Goal: Task Accomplishment & Management: Manage account settings

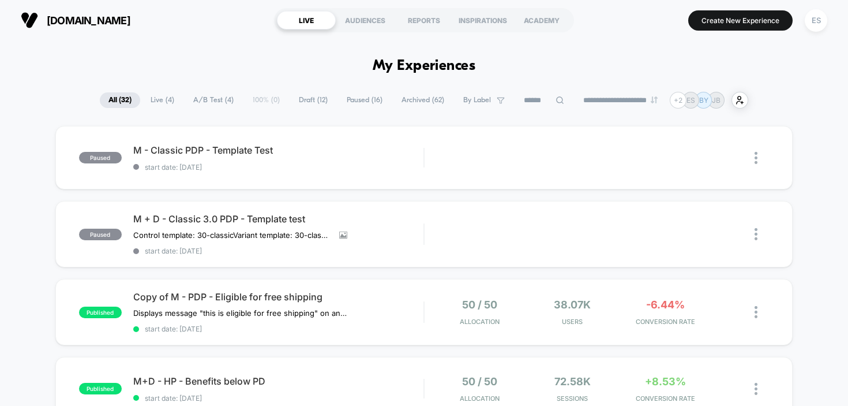
click at [157, 103] on span "Live ( 4 )" at bounding box center [162, 100] width 41 height 16
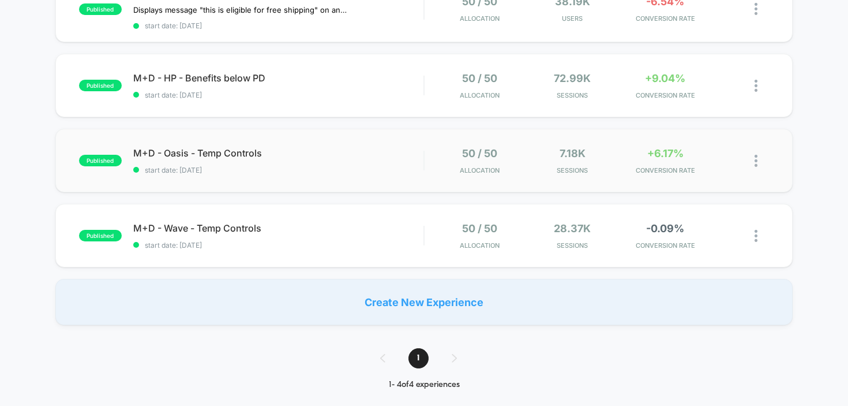
scroll to position [152, 0]
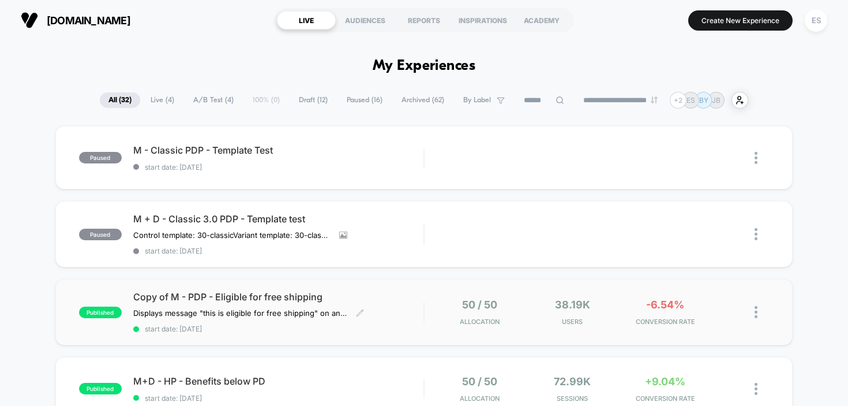
scroll to position [156, 0]
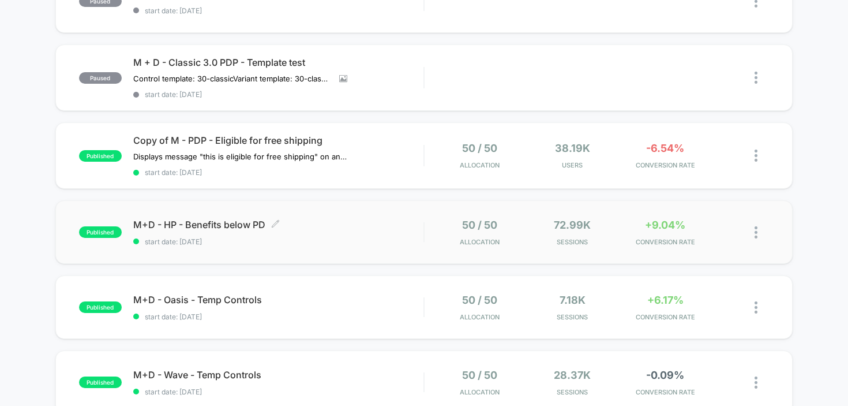
click at [230, 221] on span "M+D - HP - Benefits below PD Click to edit experience details" at bounding box center [278, 225] width 291 height 12
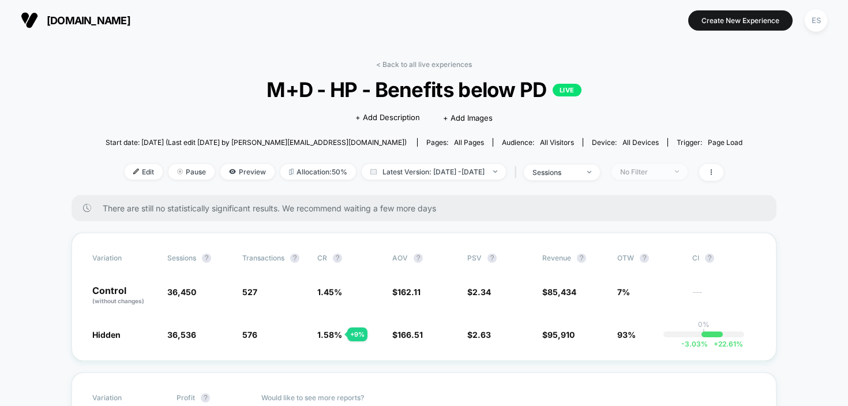
click at [688, 171] on span "No Filter" at bounding box center [650, 172] width 76 height 16
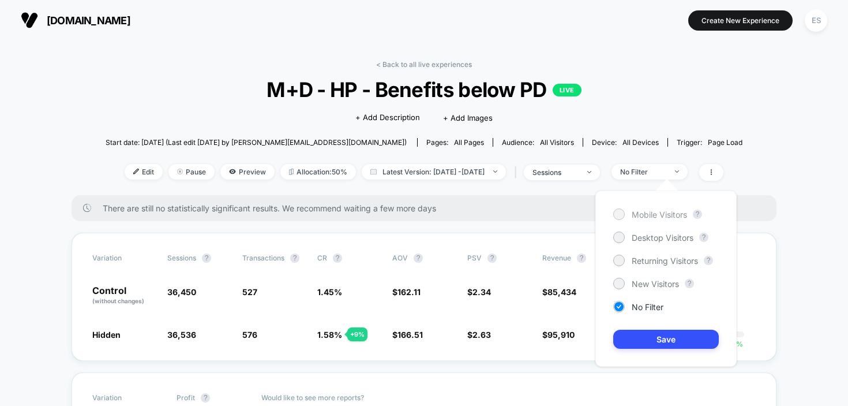
click at [666, 213] on span "Mobile Visitors" at bounding box center [659, 214] width 55 height 10
click at [660, 339] on button "Save" at bounding box center [666, 339] width 106 height 19
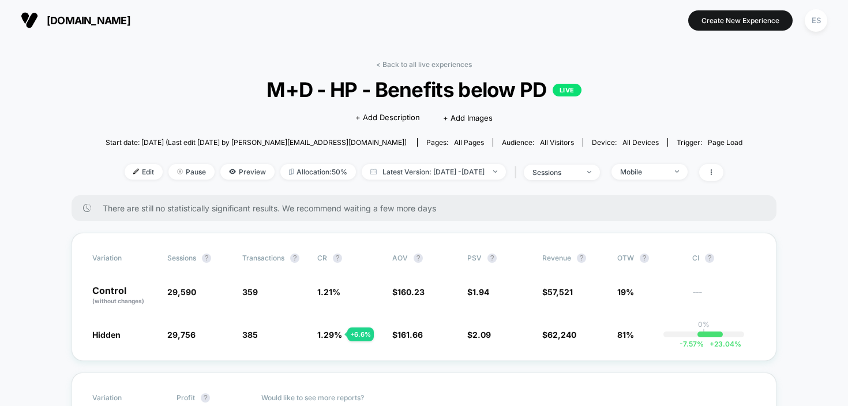
click at [665, 181] on div "< Back to all live experiences M+D - HP - Benefits below PD LIVE Click to edit …" at bounding box center [424, 127] width 637 height 135
click at [667, 173] on div "Mobile" at bounding box center [643, 171] width 46 height 9
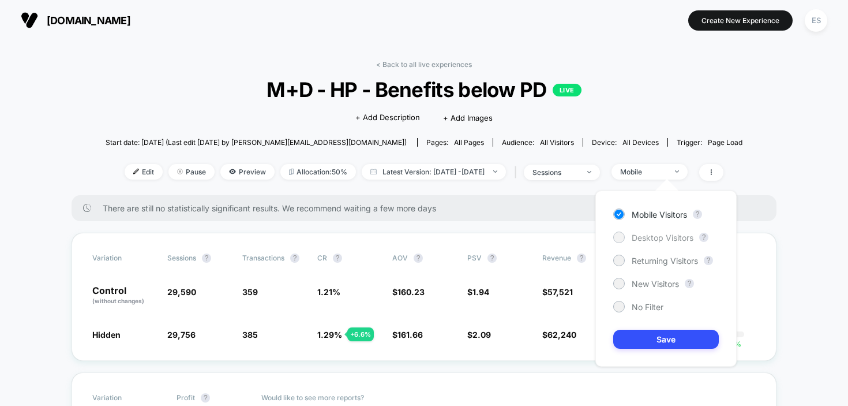
click at [673, 238] on span "Desktop Visitors" at bounding box center [663, 238] width 62 height 10
click at [694, 335] on button "Save" at bounding box center [666, 339] width 106 height 19
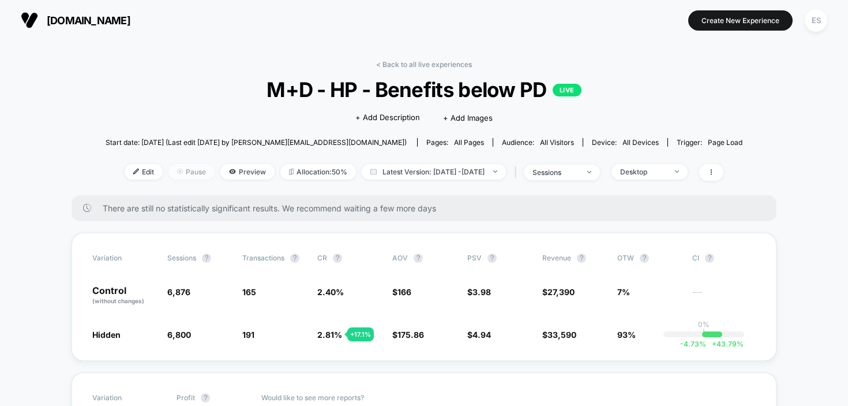
click at [170, 177] on span "Pause" at bounding box center [192, 172] width 46 height 16
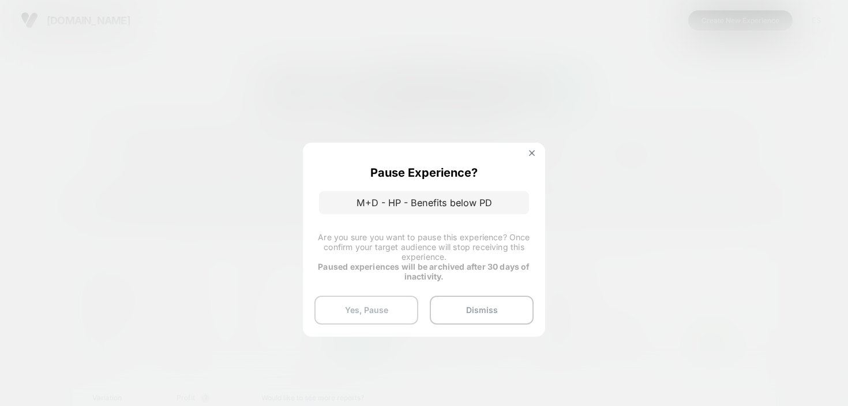
click at [400, 317] on button "Yes, Pause" at bounding box center [367, 309] width 104 height 29
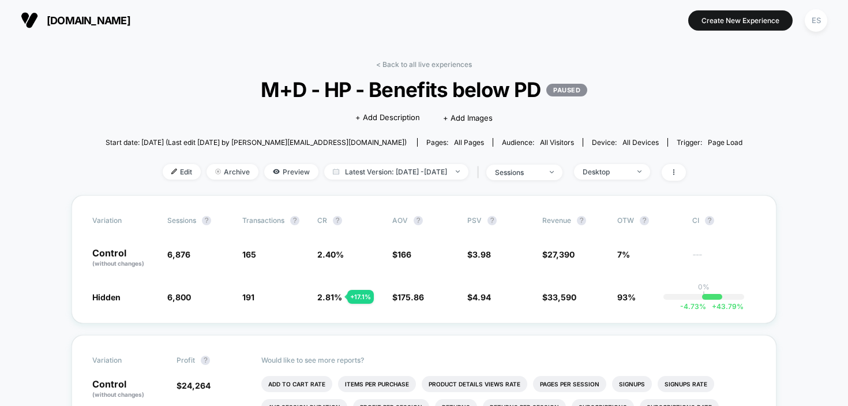
click at [641, 102] on div "< Back to all live experiences M+D - HP - Benefits below PD PAUSED Click to edi…" at bounding box center [424, 127] width 637 height 135
